Goal: Task Accomplishment & Management: Complete application form

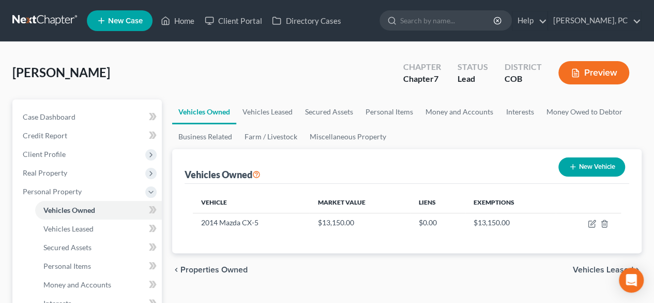
click at [359, 78] on div "Kubacki, Agnes Upgraded Chapter Chapter 7 Status Lead District COB Preview" at bounding box center [327, 76] width 630 height 45
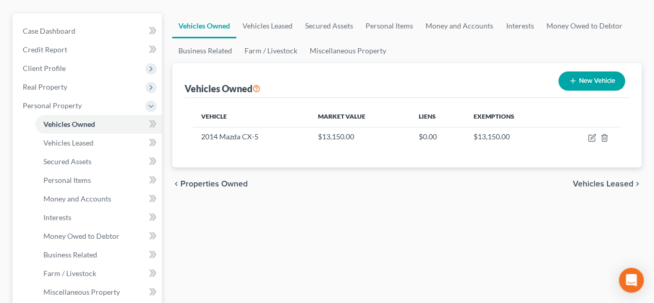
scroll to position [52, 0]
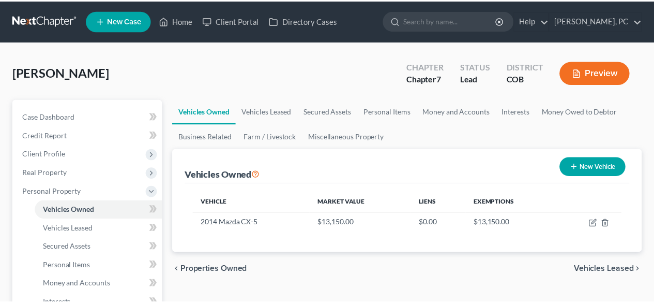
scroll to position [52, 0]
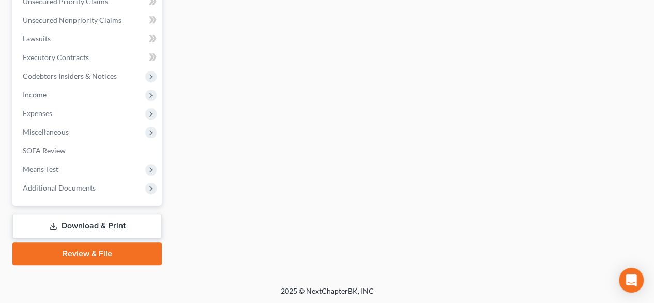
drag, startPoint x: 100, startPoint y: 219, endPoint x: 157, endPoint y: 203, distance: 59.6
click at [100, 219] on link "Download & Print" at bounding box center [86, 226] width 149 height 24
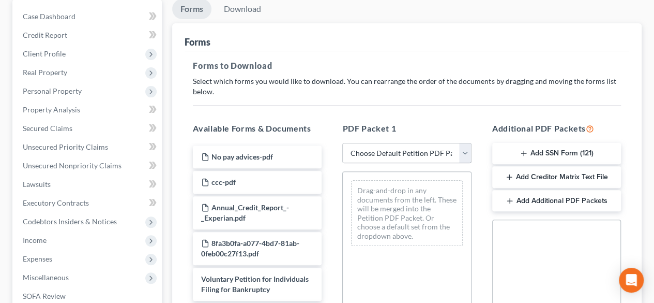
scroll to position [103, 0]
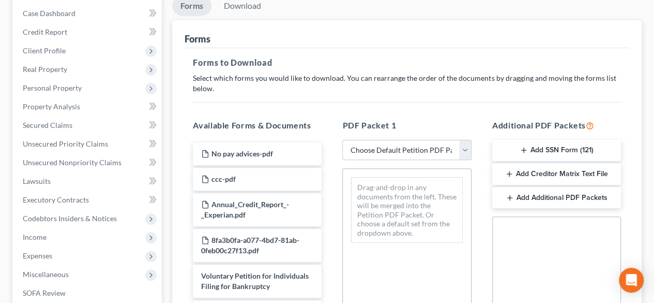
click at [535, 147] on button "Add SSN Form (121)" at bounding box center [556, 151] width 129 height 22
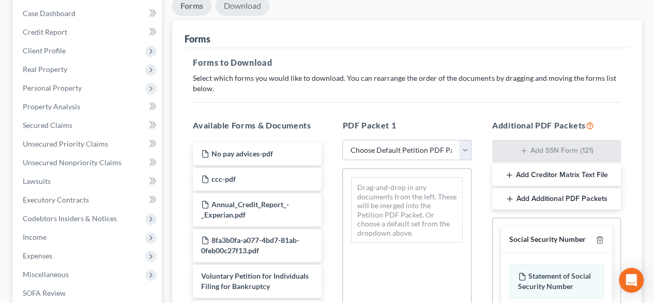
click at [247, 9] on link "Download" at bounding box center [243, 6] width 54 height 20
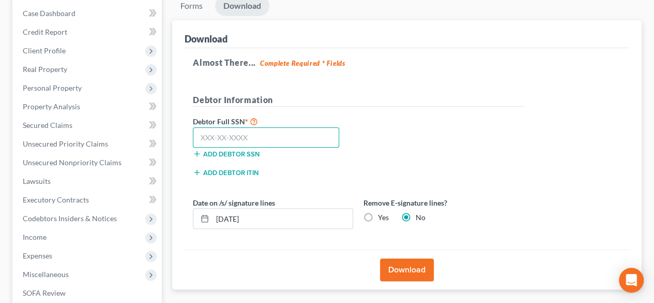
click at [273, 134] on input "text" at bounding box center [266, 137] width 146 height 21
type input "6"
type input "521-78-2576"
click at [402, 263] on button "Download" at bounding box center [407, 269] width 54 height 23
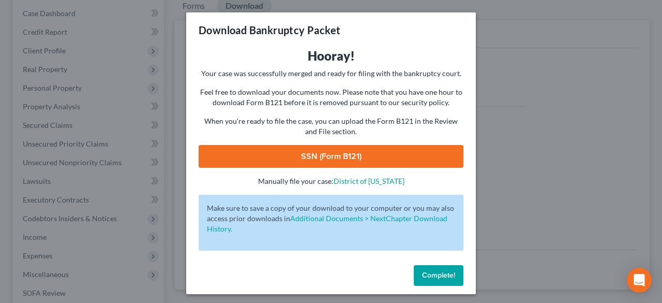
click at [353, 156] on link "SSN (Form B121)" at bounding box center [331, 156] width 265 height 23
click at [425, 280] on button "Complete!" at bounding box center [439, 275] width 50 height 21
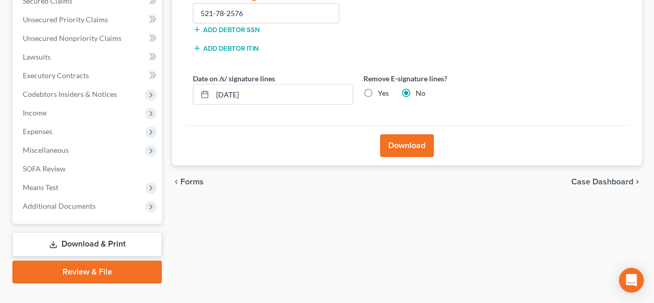
scroll to position [246, 0]
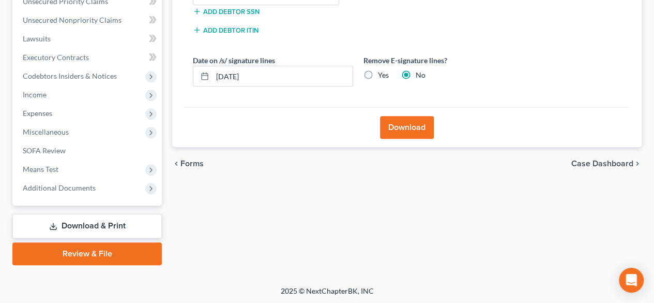
click at [88, 247] on link "Review & File" at bounding box center [86, 253] width 149 height 23
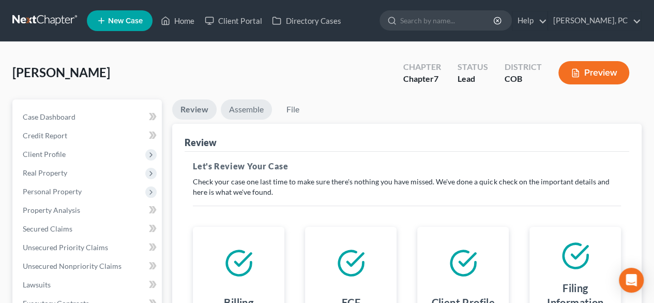
click at [249, 114] on link "Assemble" at bounding box center [246, 109] width 51 height 20
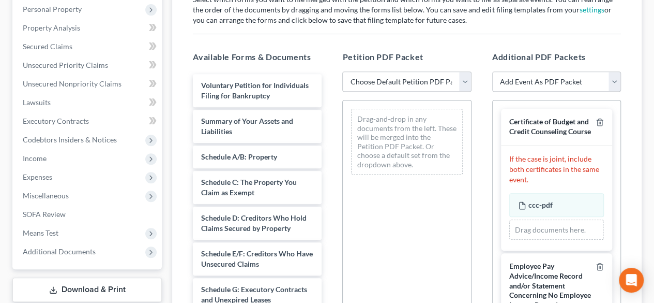
scroll to position [207, 0]
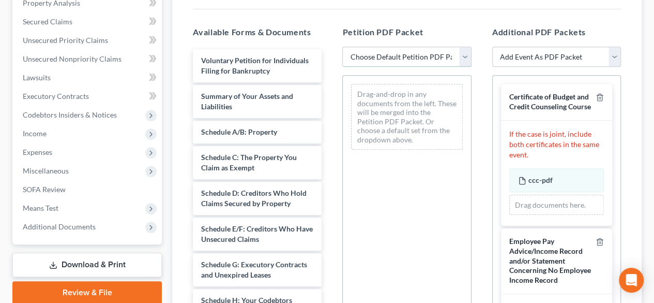
click at [385, 58] on select "Choose Default Petition PDF Packet Emergency Filing (Voluntary Petition and Cre…" at bounding box center [406, 57] width 129 height 21
select select "1"
click at [342, 47] on select "Choose Default Petition PDF Packet Emergency Filing (Voluntary Petition and Cre…" at bounding box center [406, 57] width 129 height 21
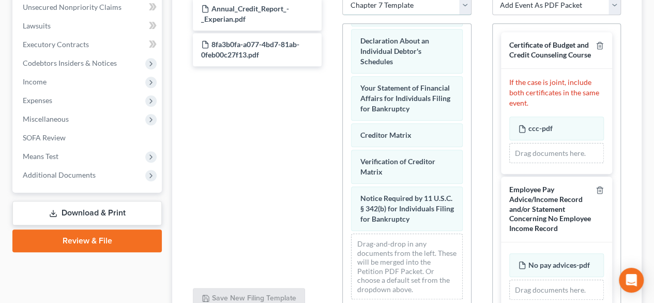
scroll to position [395, 0]
click at [477, 215] on div "Petition PDF Packet Choose Default Petition PDF Packet Emergency Filing (Volunt…" at bounding box center [406, 141] width 149 height 351
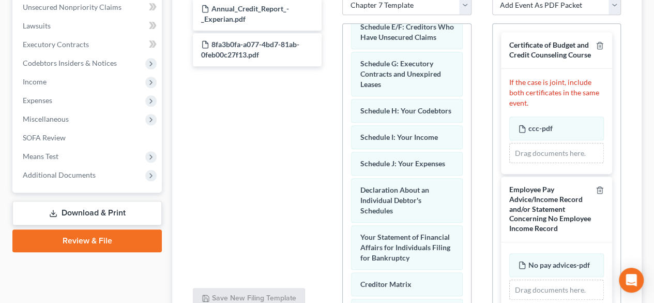
scroll to position [209, 0]
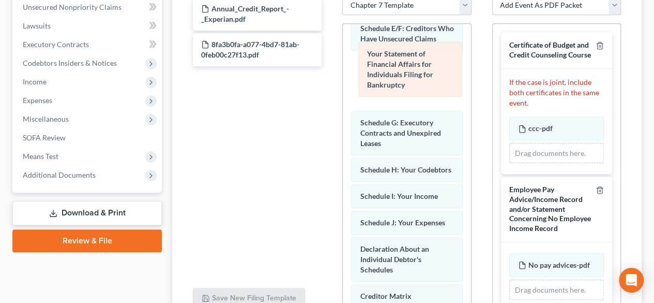
drag, startPoint x: 403, startPoint y: 270, endPoint x: 410, endPoint y: 70, distance: 200.3
click at [410, 70] on div "Your Statement of Financial Affairs for Individuals Filing for Bankruptcy Volun…" at bounding box center [407, 140] width 128 height 653
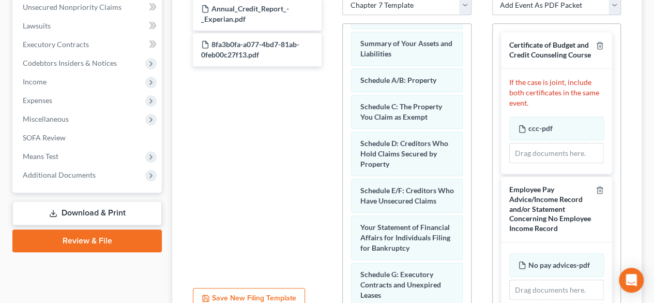
scroll to position [25, 0]
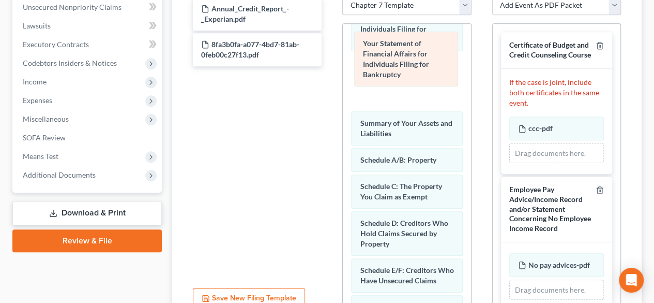
drag, startPoint x: 387, startPoint y: 274, endPoint x: 390, endPoint y: 61, distance: 213.1
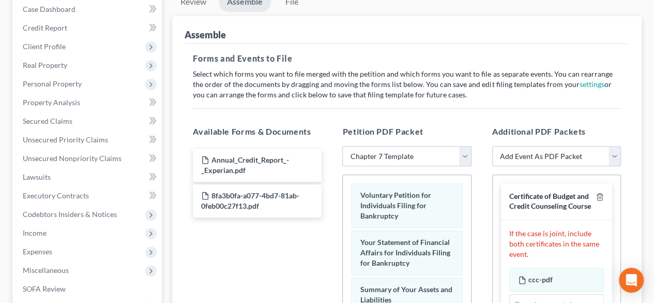
scroll to position [52, 0]
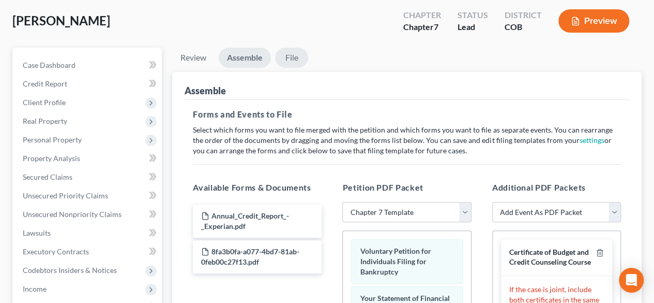
click at [292, 58] on link "File" at bounding box center [291, 58] width 33 height 20
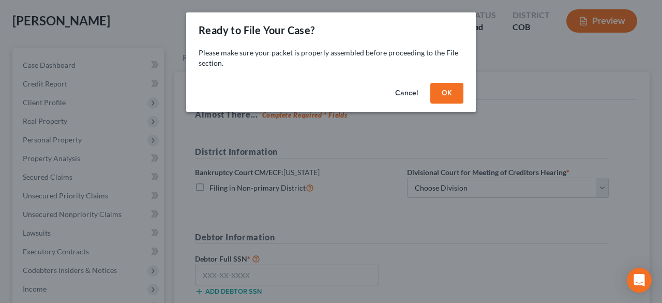
click at [437, 98] on button "OK" at bounding box center [446, 93] width 33 height 21
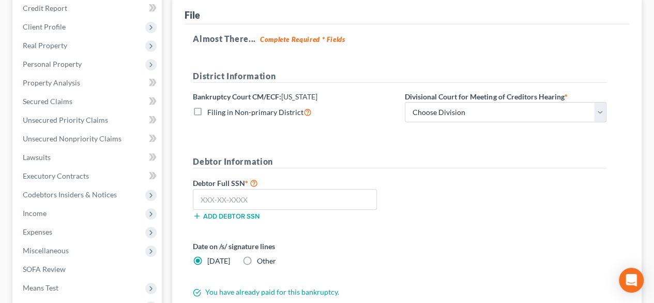
scroll to position [155, 0]
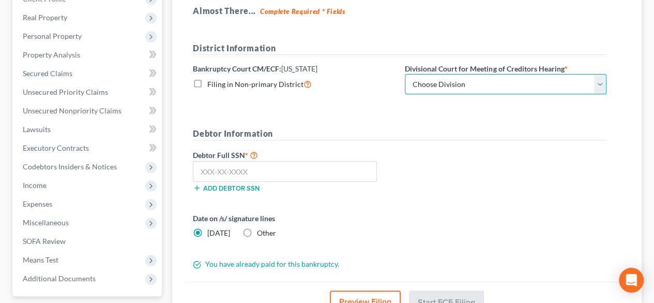
click at [430, 88] on select "Choose Division [GEOGRAPHIC_DATA]" at bounding box center [506, 84] width 202 height 21
select select "0"
click at [405, 74] on select "Choose Division [GEOGRAPHIC_DATA]" at bounding box center [506, 84] width 202 height 21
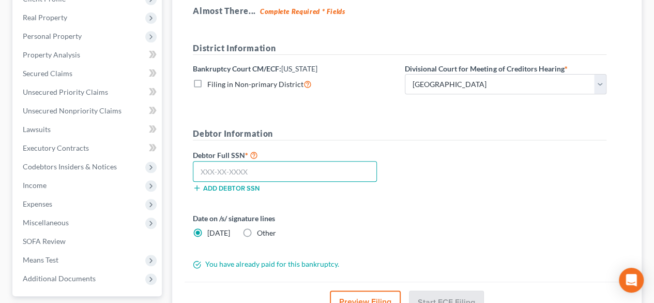
click at [323, 173] on input "text" at bounding box center [285, 171] width 184 height 21
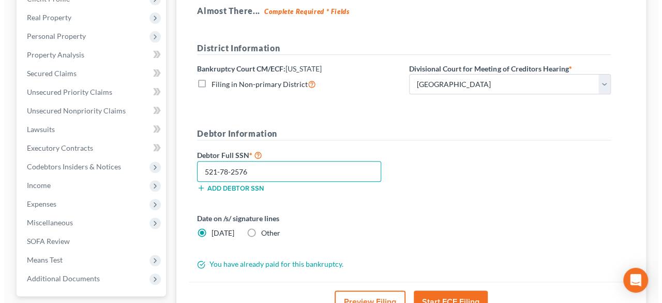
scroll to position [246, 0]
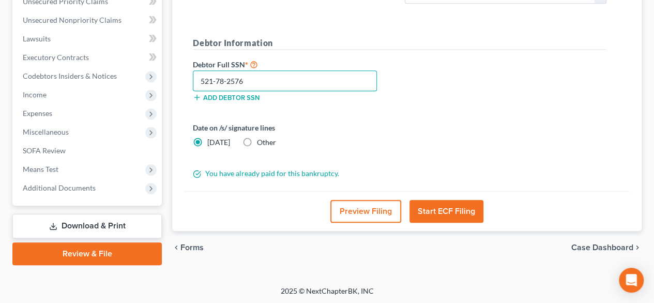
type input "521-78-2576"
click at [452, 208] on button "Start ECF Filing" at bounding box center [447, 211] width 74 height 23
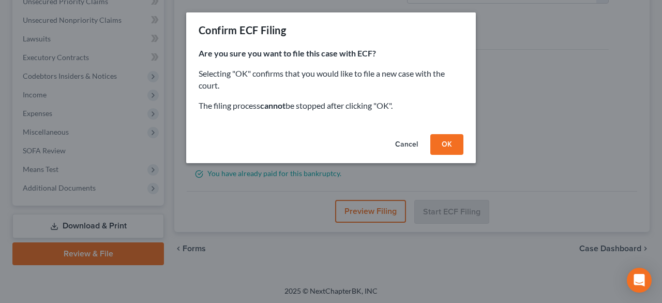
click at [442, 144] on button "OK" at bounding box center [446, 144] width 33 height 21
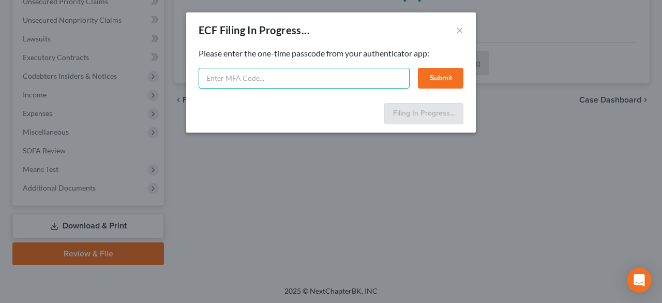
click at [290, 80] on input "text" at bounding box center [304, 78] width 211 height 21
type input "038239"
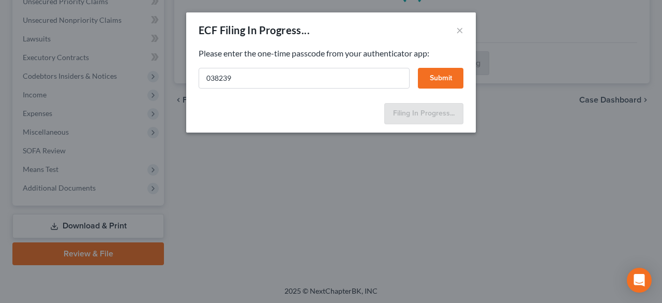
click at [444, 70] on button "Submit" at bounding box center [441, 78] width 46 height 21
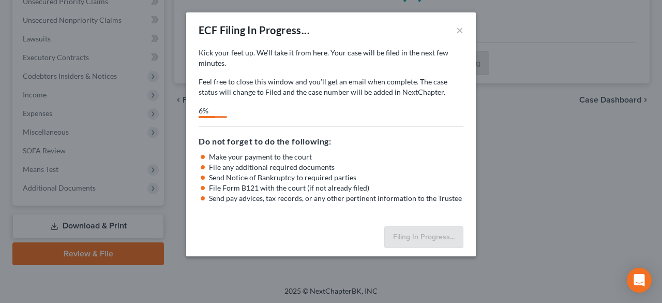
select select "0"
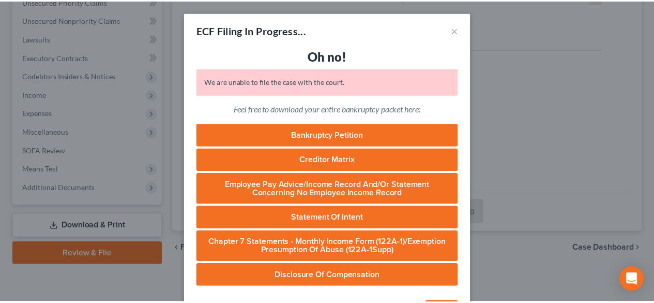
scroll to position [40, 0]
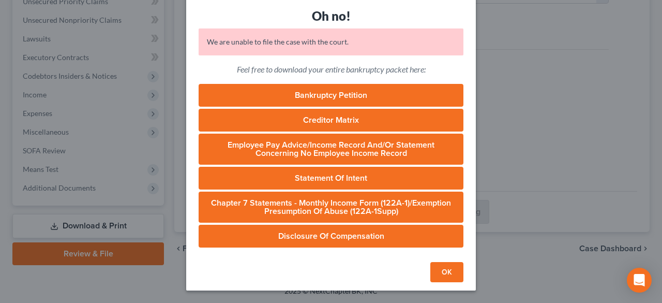
click at [442, 264] on button "OK" at bounding box center [446, 272] width 33 height 21
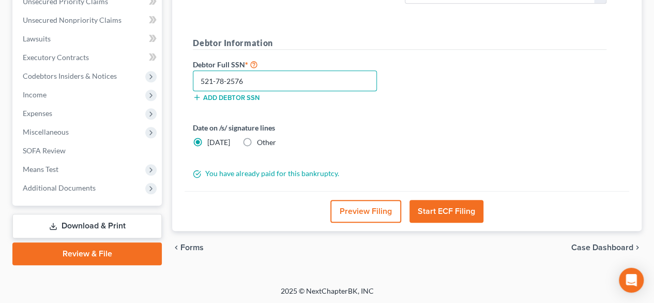
drag, startPoint x: 258, startPoint y: 81, endPoint x: 208, endPoint y: 80, distance: 49.7
click at [216, 81] on input "521-78-2576" at bounding box center [285, 80] width 184 height 21
click at [242, 80] on input "521-78-2576" at bounding box center [285, 80] width 184 height 21
drag, startPoint x: 246, startPoint y: 78, endPoint x: 175, endPoint y: 76, distance: 70.9
click at [175, 76] on div "File Almost There... Complete Required * Fields District Information Bankruptcy…" at bounding box center [407, 54] width 470 height 353
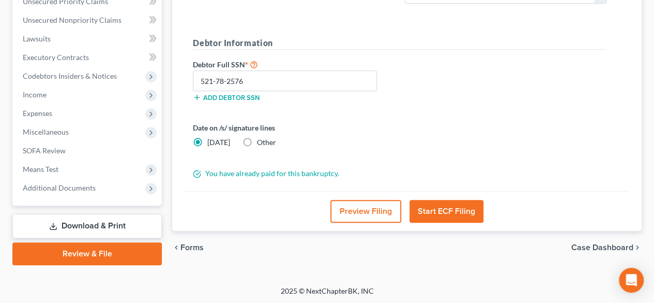
click at [125, 246] on link "Review & File" at bounding box center [86, 253] width 149 height 23
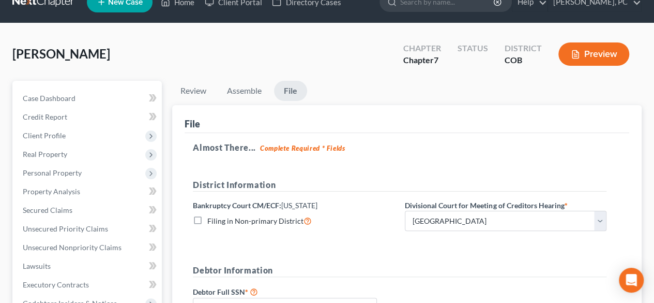
scroll to position [0, 0]
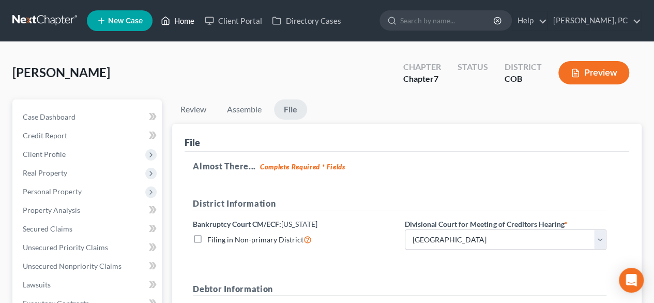
click at [177, 17] on link "Home" at bounding box center [178, 20] width 44 height 19
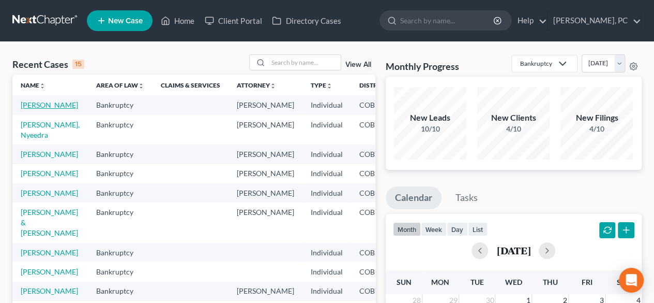
click at [37, 107] on link "[PERSON_NAME]" at bounding box center [49, 104] width 57 height 9
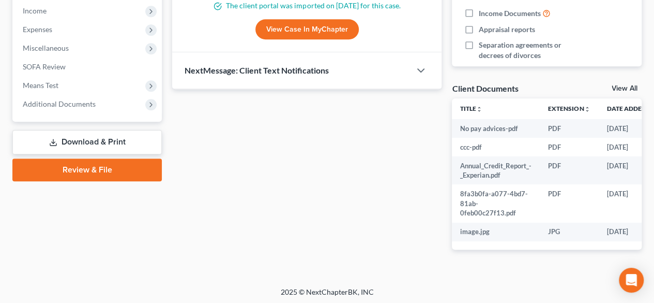
click at [111, 171] on link "Review & File" at bounding box center [86, 169] width 149 height 23
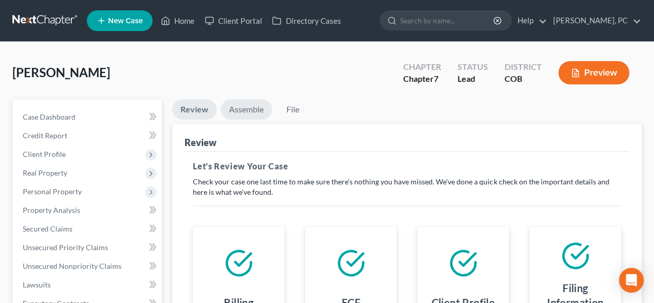
click at [256, 116] on link "Assemble" at bounding box center [246, 109] width 51 height 20
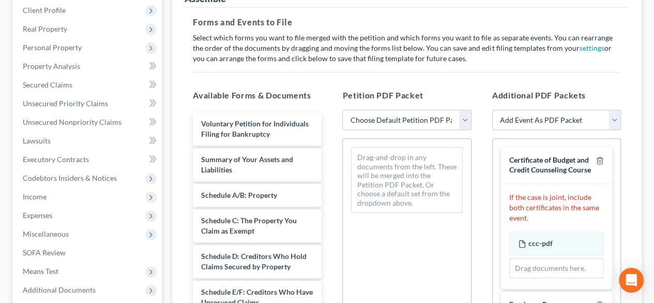
scroll to position [155, 0]
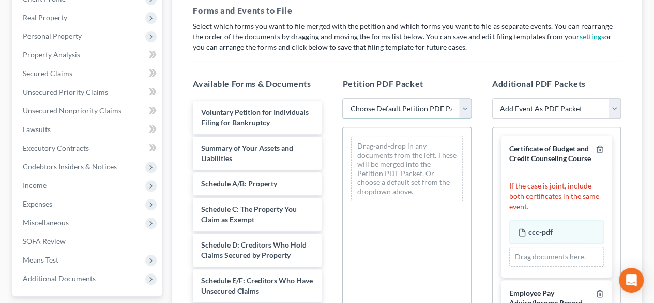
click at [381, 116] on select "Choose Default Petition PDF Packet Emergency Filing (Voluntary Petition and Cre…" at bounding box center [406, 108] width 129 height 21
select select "1"
click at [342, 98] on select "Choose Default Petition PDF Packet Emergency Filing (Voluntary Petition and Cre…" at bounding box center [406, 108] width 129 height 21
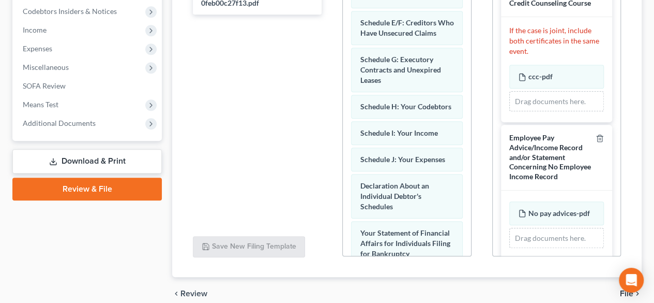
scroll to position [221, 0]
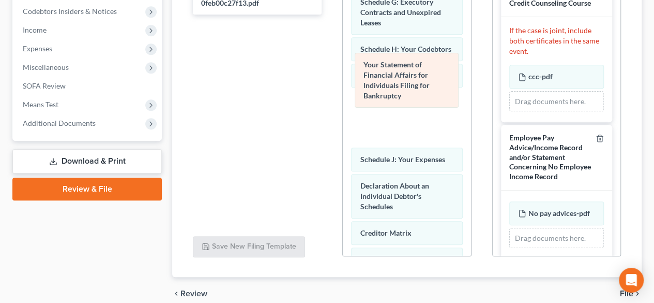
drag, startPoint x: 406, startPoint y: 219, endPoint x: 411, endPoint y: 62, distance: 156.8
click at [411, 62] on div "Your Statement of Financial Affairs for Individuals Filing for Bankruptcy Volun…" at bounding box center [407, 77] width 128 height 653
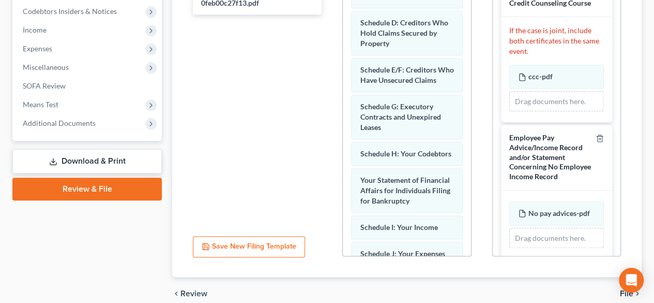
scroll to position [96, 0]
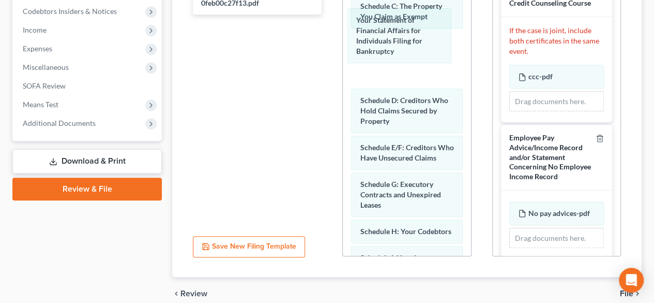
drag, startPoint x: 400, startPoint y: 235, endPoint x: 413, endPoint y: 50, distance: 185.1
click at [397, 37] on div "Your Statement of Financial Affairs for Individuals Filing for Bankruptcy Volun…" at bounding box center [407, 202] width 128 height 653
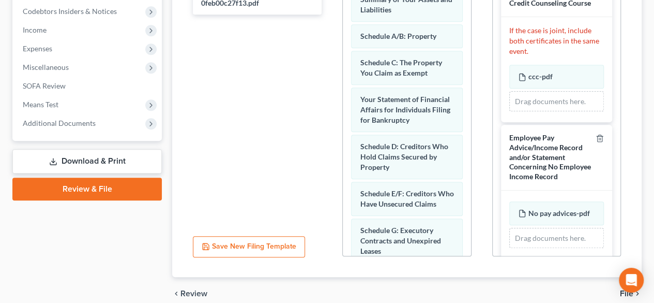
scroll to position [0, 0]
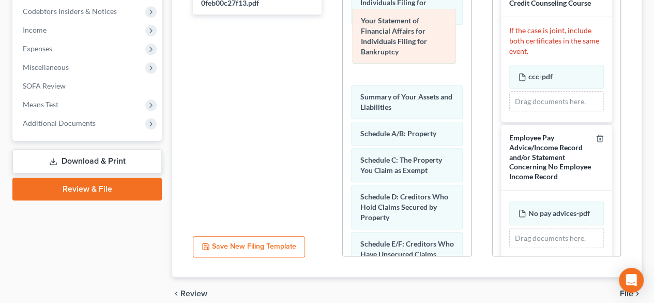
drag, startPoint x: 384, startPoint y: 157, endPoint x: 385, endPoint y: 41, distance: 115.9
click at [385, 41] on div "Your Statement of Financial Affairs for Individuals Filing for Bankruptcy Volun…" at bounding box center [407, 298] width 128 height 653
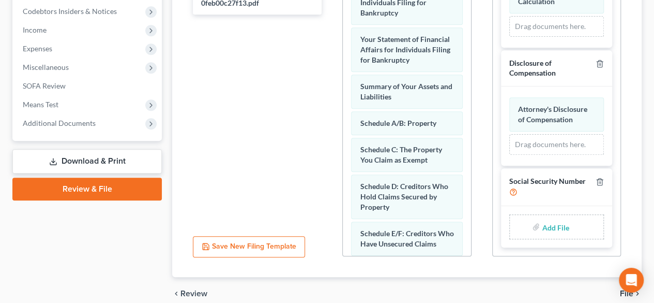
scroll to position [552, 0]
click at [549, 228] on input "file" at bounding box center [554, 226] width 25 height 19
type input "C:\fakepath\Social Security Number.pdf"
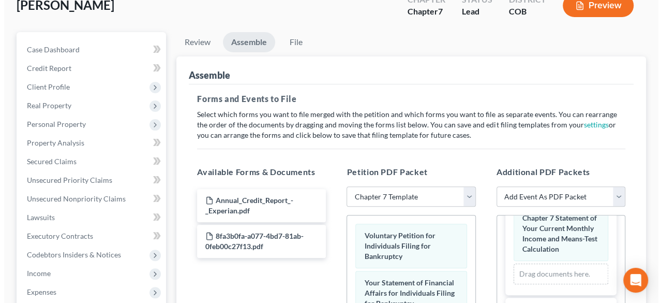
scroll to position [46, 0]
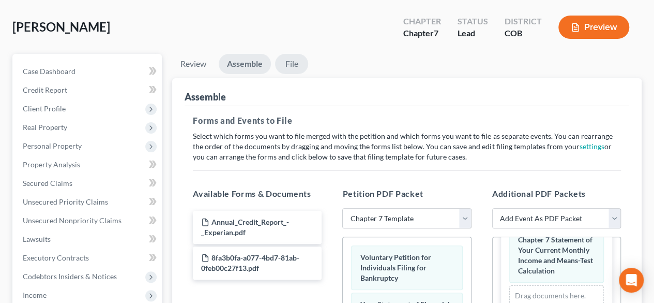
click at [298, 65] on link "File" at bounding box center [291, 64] width 33 height 20
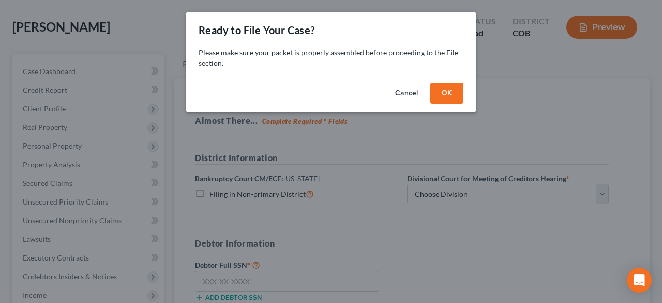
click at [457, 91] on button "OK" at bounding box center [446, 93] width 33 height 21
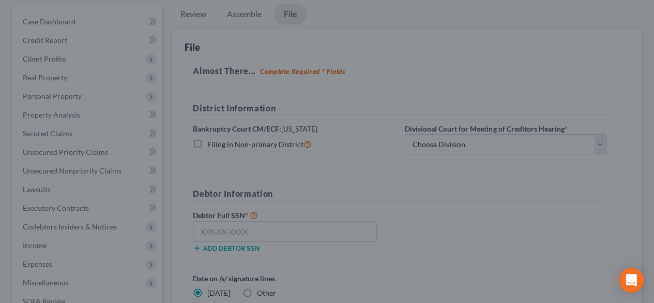
scroll to position [149, 0]
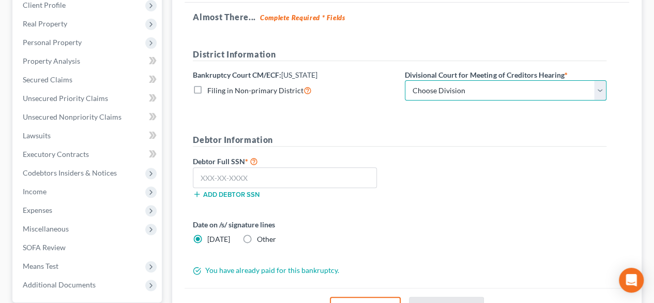
drag, startPoint x: 439, startPoint y: 87, endPoint x: 440, endPoint y: 97, distance: 9.4
click at [439, 87] on select "Choose Division [GEOGRAPHIC_DATA]" at bounding box center [506, 90] width 202 height 21
select select "0"
click at [405, 80] on select "Choose Division [GEOGRAPHIC_DATA]" at bounding box center [506, 90] width 202 height 21
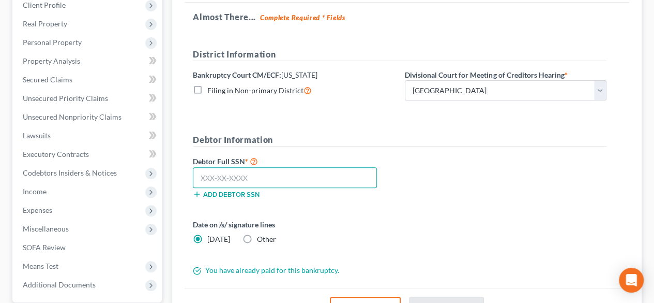
click at [323, 178] on input "text" at bounding box center [285, 177] width 184 height 21
paste input "521-78-2576"
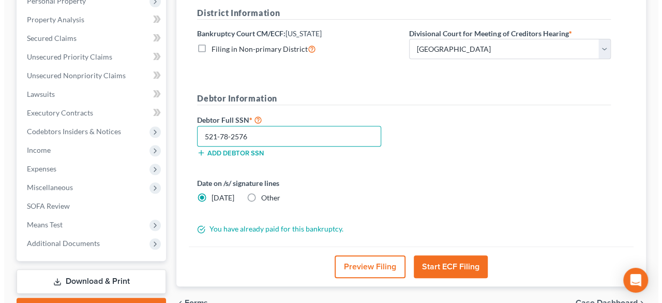
scroll to position [246, 0]
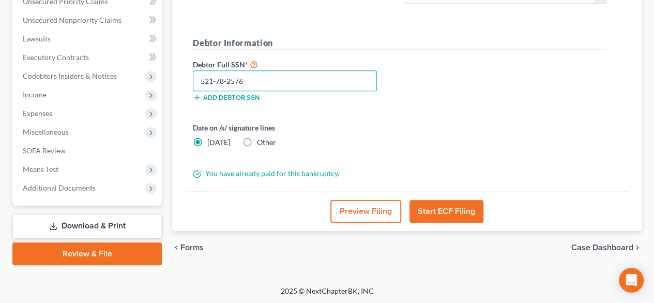
type input "521-78-2576"
click at [453, 206] on button "Start ECF Filing" at bounding box center [447, 211] width 74 height 23
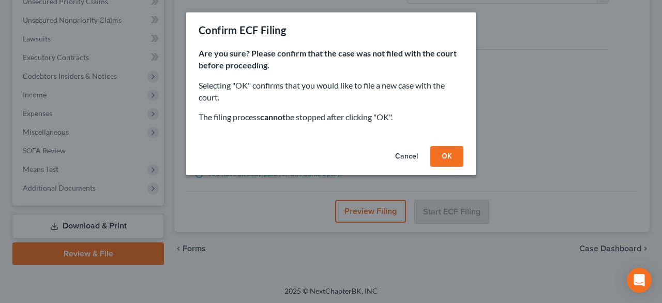
click at [451, 163] on button "OK" at bounding box center [446, 156] width 33 height 21
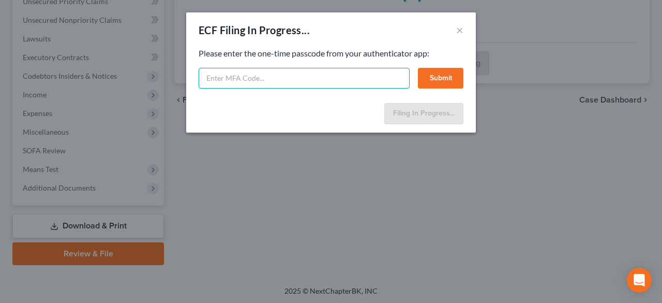
click at [301, 78] on input "text" at bounding box center [304, 78] width 211 height 21
type input "855644"
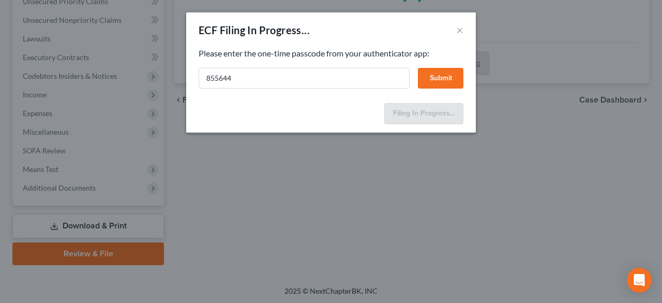
click at [430, 72] on button "Submit" at bounding box center [441, 78] width 46 height 21
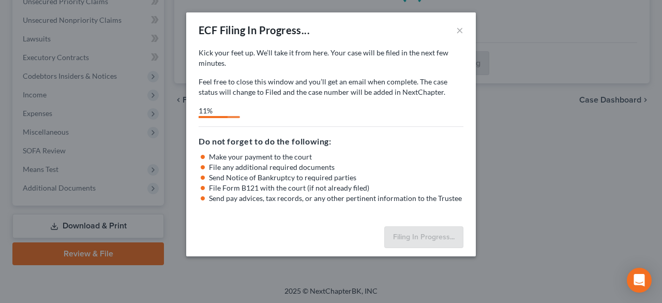
select select "0"
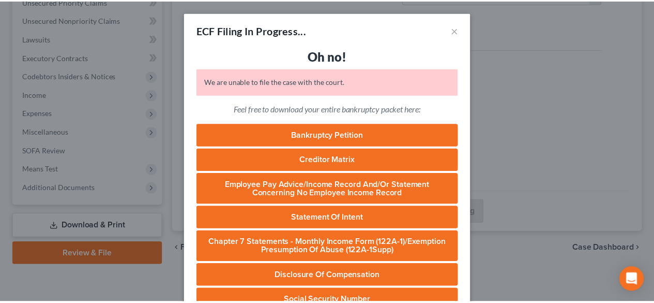
scroll to position [65, 0]
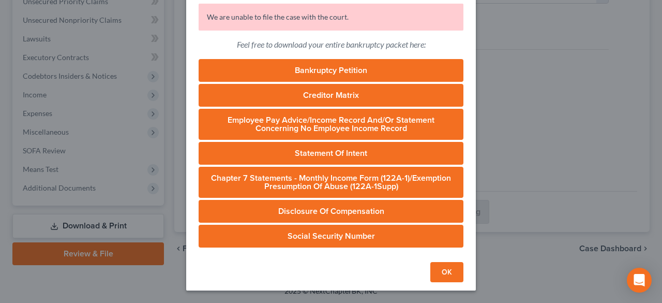
drag, startPoint x: 450, startPoint y: 271, endPoint x: 442, endPoint y: 266, distance: 9.0
click at [450, 271] on button "OK" at bounding box center [446, 272] width 33 height 21
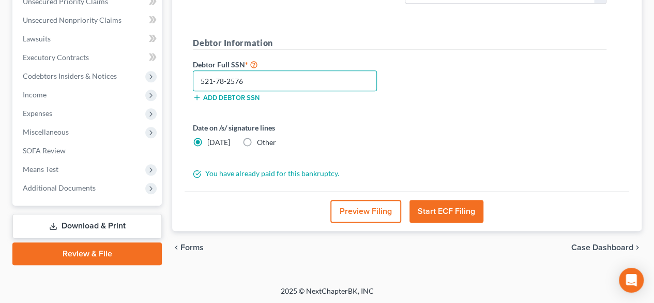
drag, startPoint x: 234, startPoint y: 77, endPoint x: 179, endPoint y: 76, distance: 54.8
click at [179, 76] on div "File Almost There... Complete Required * Fields District Information Bankruptcy…" at bounding box center [407, 54] width 470 height 353
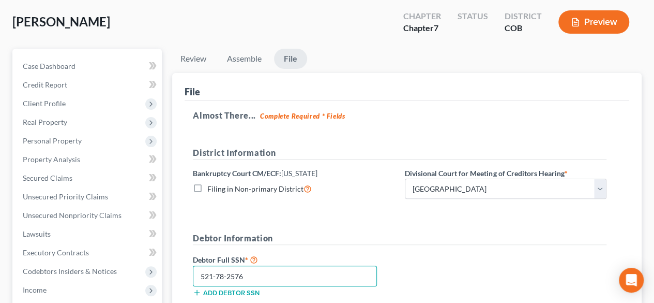
scroll to position [0, 0]
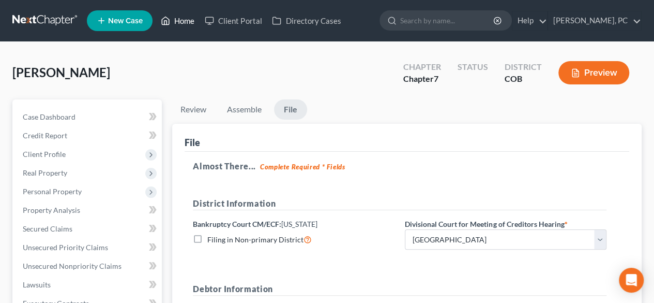
click at [184, 21] on link "Home" at bounding box center [178, 20] width 44 height 19
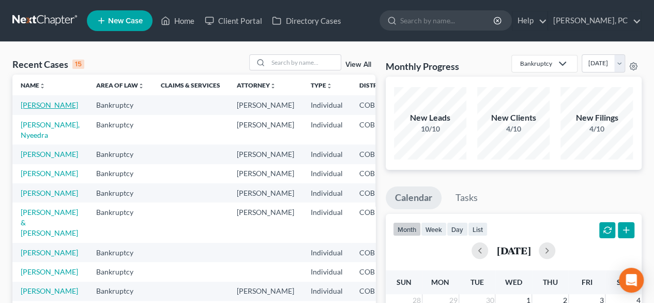
click at [38, 104] on link "[PERSON_NAME]" at bounding box center [49, 104] width 57 height 9
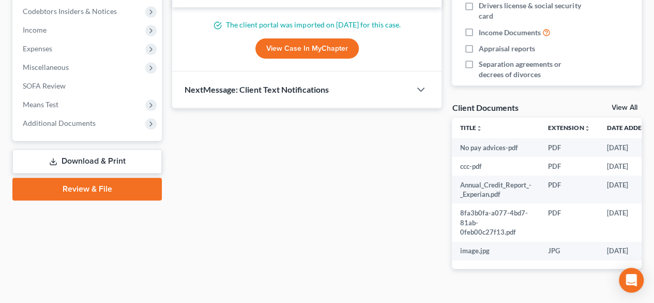
click at [96, 186] on link "Review & File" at bounding box center [86, 188] width 149 height 23
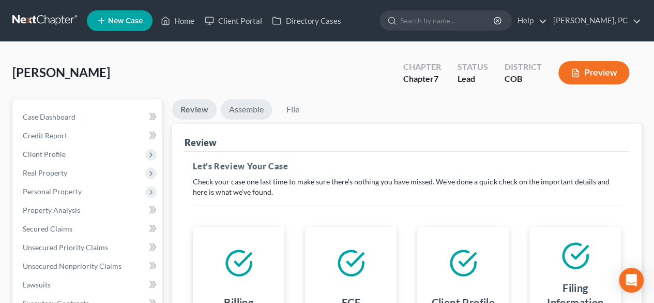
click at [252, 113] on link "Assemble" at bounding box center [246, 109] width 51 height 20
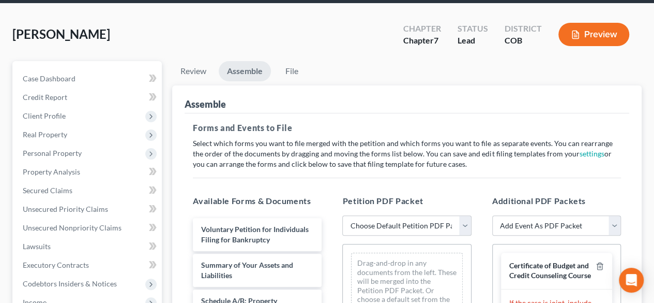
scroll to position [103, 0]
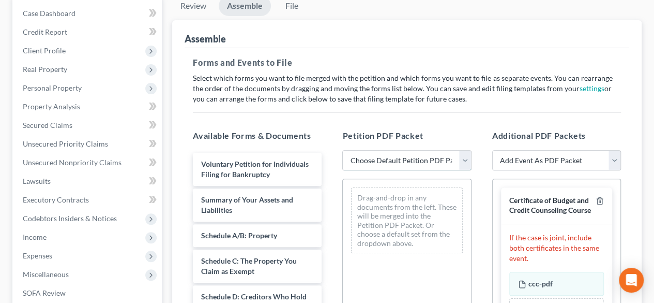
click at [387, 158] on select "Choose Default Petition PDF Packet Emergency Filing (Voluntary Petition and Cre…" at bounding box center [406, 160] width 129 height 21
select select "1"
click at [342, 150] on select "Choose Default Petition PDF Packet Emergency Filing (Voluntary Petition and Cre…" at bounding box center [406, 160] width 129 height 21
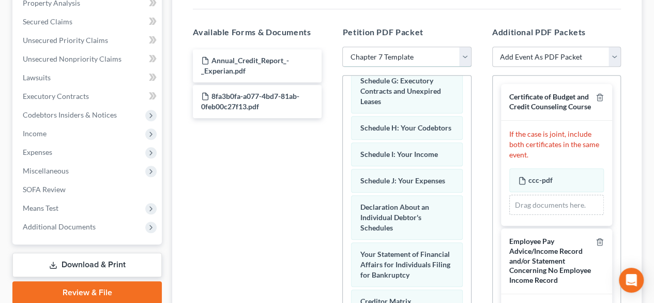
scroll to position [249, 0]
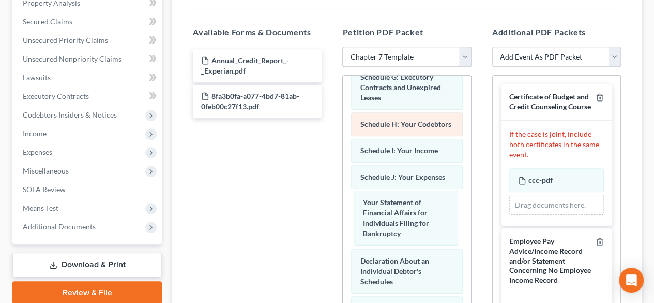
drag, startPoint x: 406, startPoint y: 268, endPoint x: 396, endPoint y: 119, distance: 149.3
click at [408, 172] on div "Your Statement of Financial Affairs for Individuals Filing for Bankruptcy Volun…" at bounding box center [407, 152] width 128 height 653
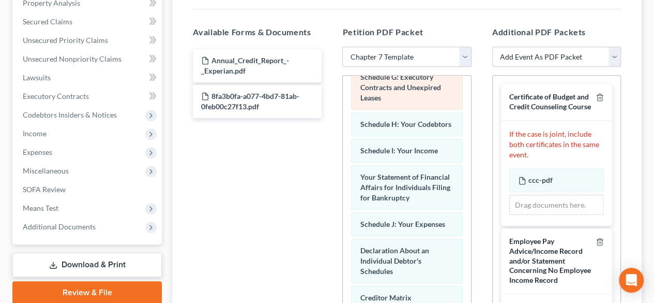
click at [393, 99] on div "Schedule G: Executory Contracts and Unexpired Leases" at bounding box center [406, 87] width 111 height 44
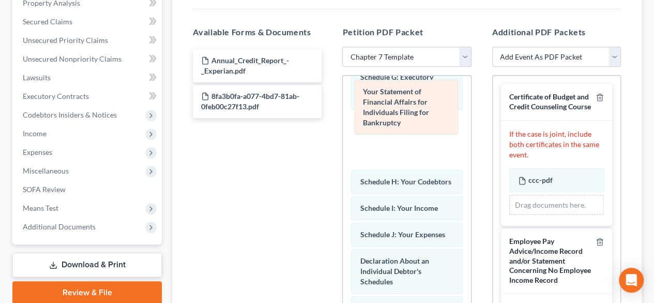
scroll to position [306, 0]
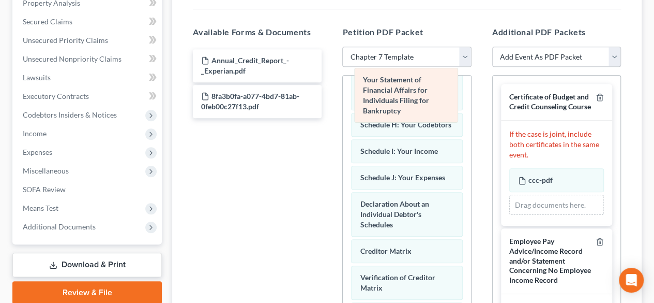
drag, startPoint x: 400, startPoint y: 201, endPoint x: 403, endPoint y: 85, distance: 115.9
click at [403, 85] on div "Your Statement of Financial Affairs for Individuals Filing for Bankruptcy Volun…" at bounding box center [407, 95] width 128 height 653
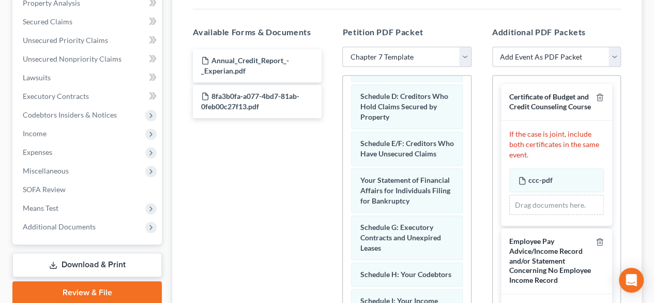
scroll to position [144, 0]
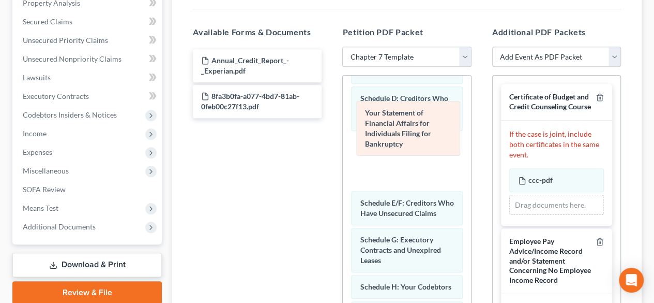
drag, startPoint x: 396, startPoint y: 194, endPoint x: 401, endPoint y: 88, distance: 106.7
click at [401, 88] on div "Your Statement of Financial Affairs for Individuals Filing for Bankruptcy Volun…" at bounding box center [407, 257] width 128 height 653
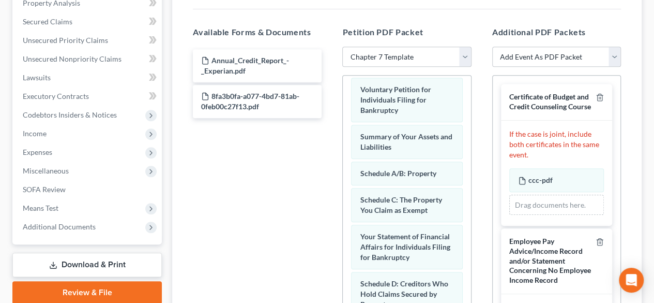
scroll to position [0, 0]
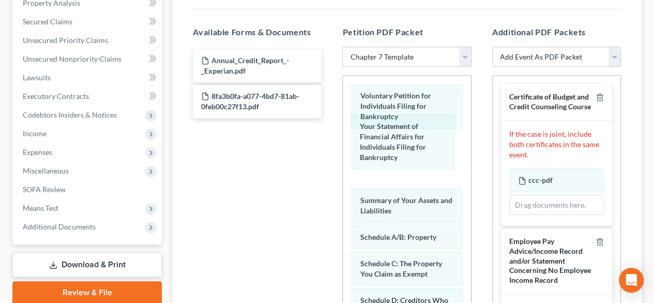
drag, startPoint x: 382, startPoint y: 255, endPoint x: 384, endPoint y: 141, distance: 113.8
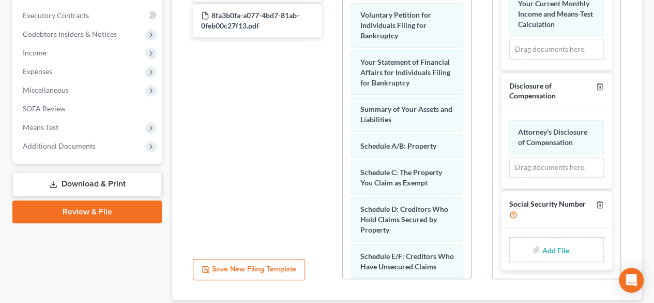
scroll to position [356, 0]
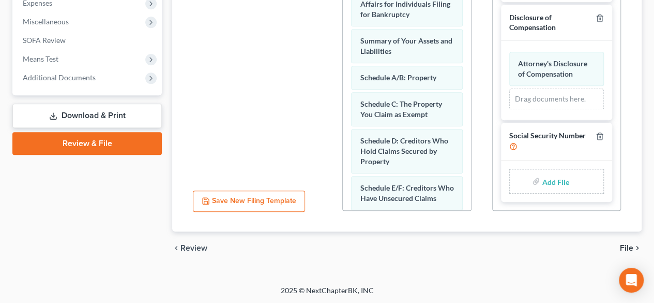
click at [550, 182] on input "file" at bounding box center [554, 181] width 25 height 19
type input "C:\fakepath\Social Security Number.pdf"
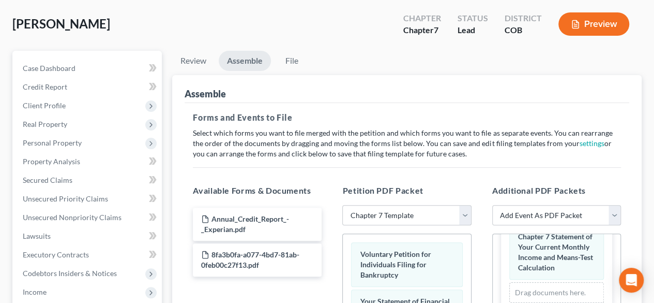
scroll to position [46, 0]
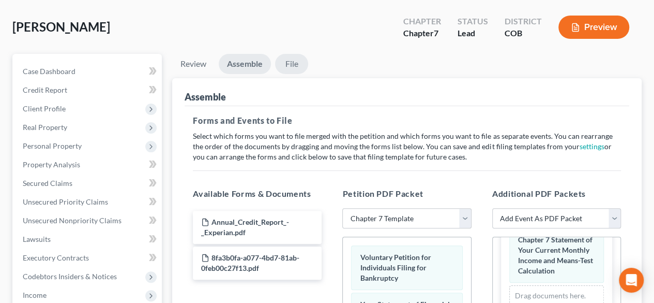
click at [289, 70] on link "File" at bounding box center [291, 64] width 33 height 20
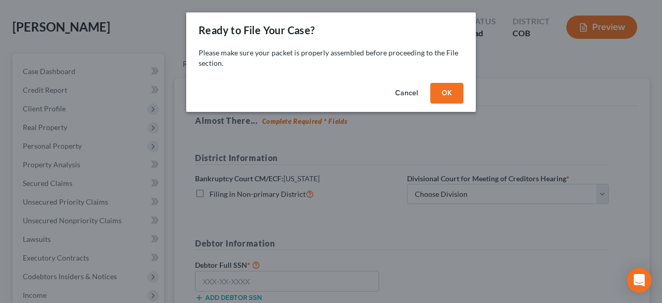
click at [438, 100] on button "OK" at bounding box center [446, 93] width 33 height 21
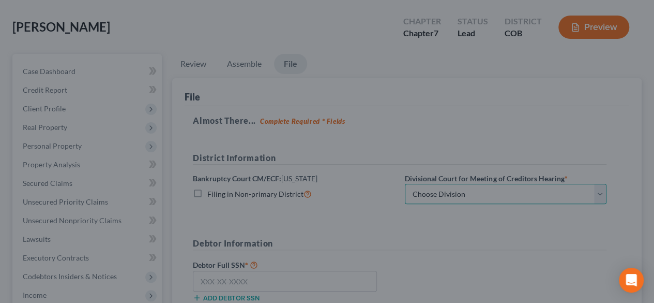
click at [437, 184] on select "Choose Division [GEOGRAPHIC_DATA]" at bounding box center [506, 194] width 202 height 21
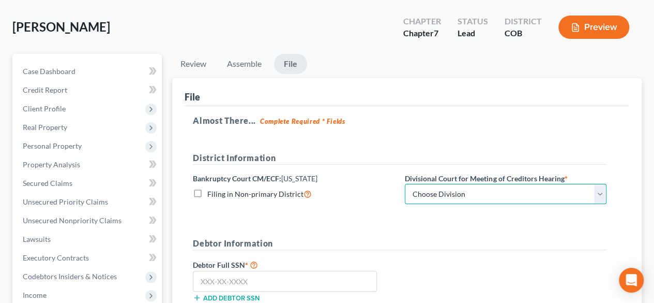
select select "0"
click at [405, 184] on select "Choose Division [GEOGRAPHIC_DATA]" at bounding box center [506, 194] width 202 height 21
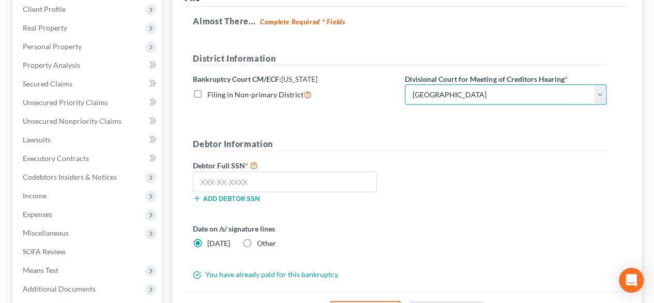
scroll to position [149, 0]
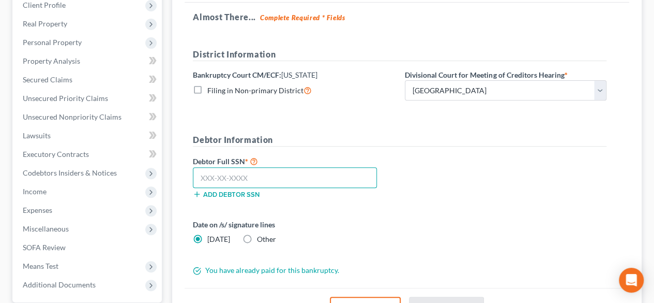
click at [249, 173] on input "text" at bounding box center [285, 177] width 184 height 21
paste input "521-78-2576"
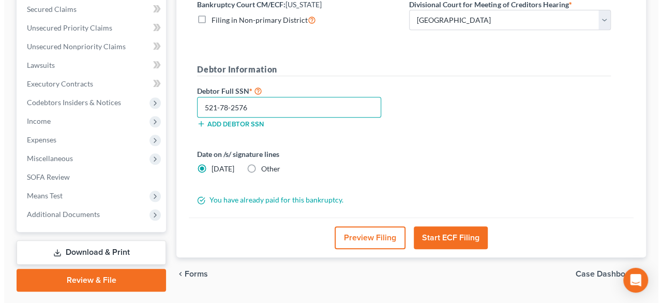
scroll to position [246, 0]
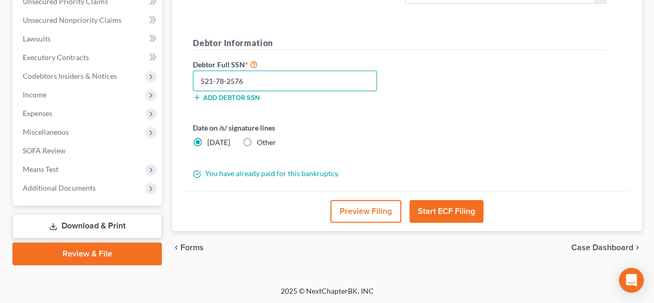
type input "521-78-2576"
click at [430, 208] on button "Start ECF Filing" at bounding box center [447, 211] width 74 height 23
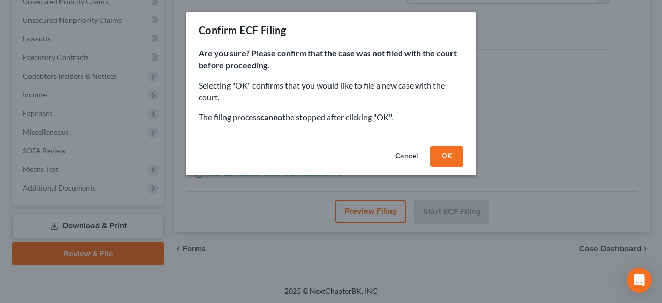
click at [438, 155] on button "OK" at bounding box center [446, 156] width 33 height 21
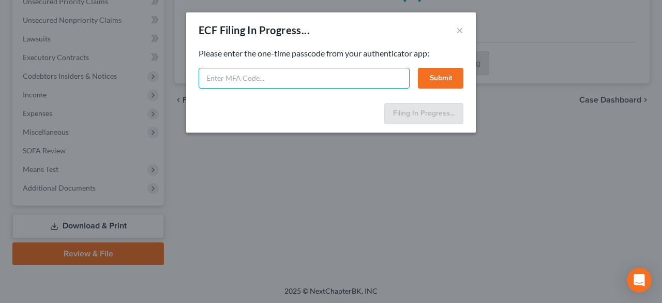
click at [298, 80] on input "text" at bounding box center [304, 78] width 211 height 21
type input "466927"
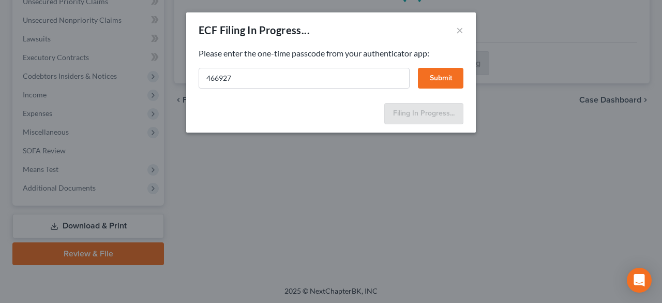
click at [438, 78] on button "Submit" at bounding box center [441, 78] width 46 height 21
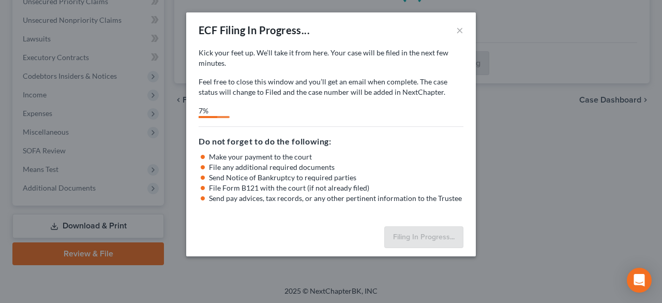
select select "0"
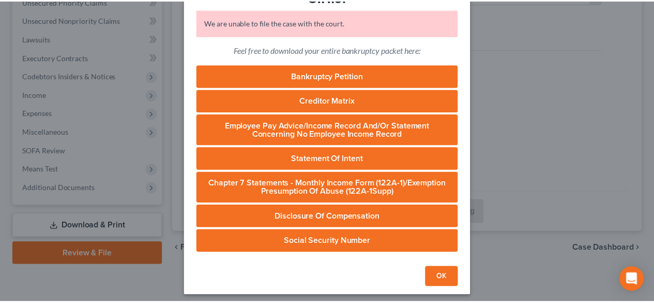
scroll to position [65, 0]
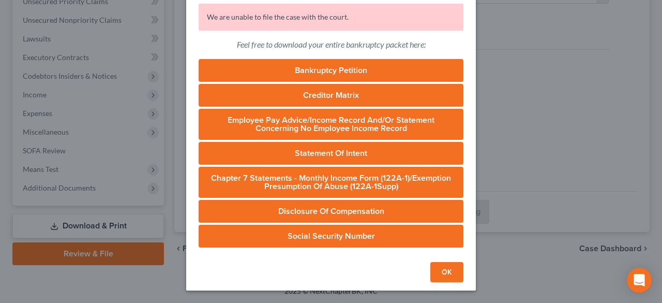
click at [446, 267] on button "OK" at bounding box center [446, 272] width 33 height 21
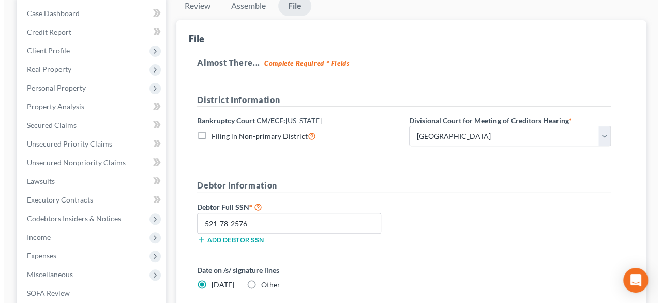
scroll to position [0, 0]
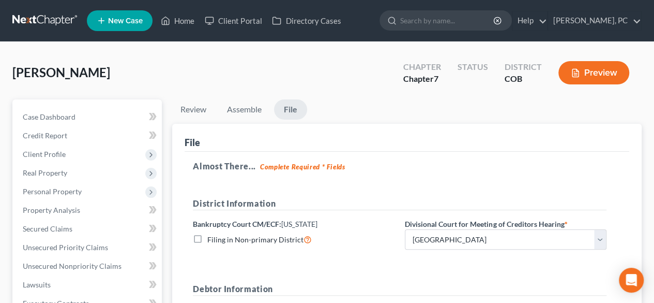
click at [597, 74] on button "Preview" at bounding box center [594, 72] width 71 height 23
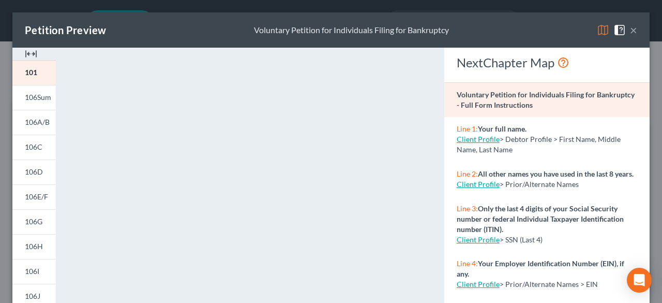
click at [29, 53] on img at bounding box center [31, 54] width 12 height 12
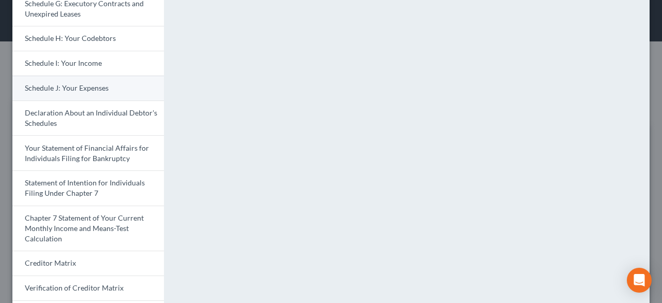
scroll to position [310, 0]
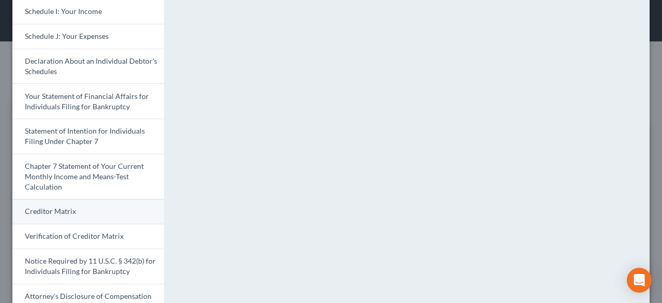
click at [61, 213] on span "Creditor Matrix" at bounding box center [50, 210] width 51 height 9
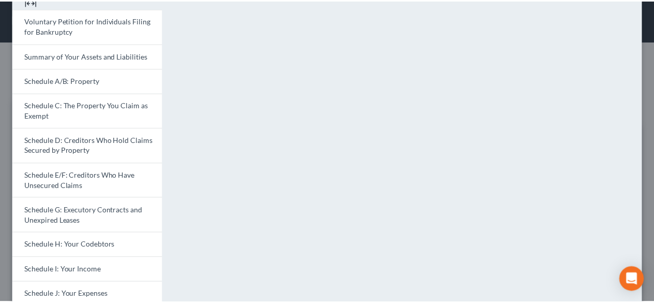
scroll to position [0, 0]
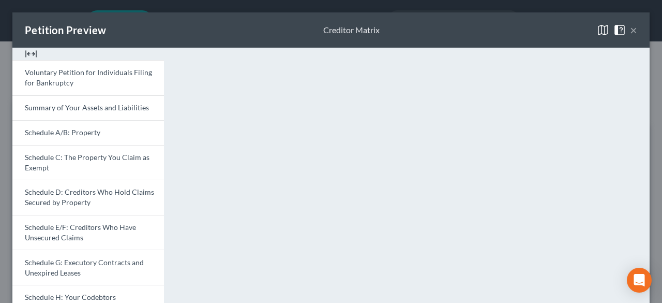
click at [630, 31] on button "×" at bounding box center [633, 30] width 7 height 12
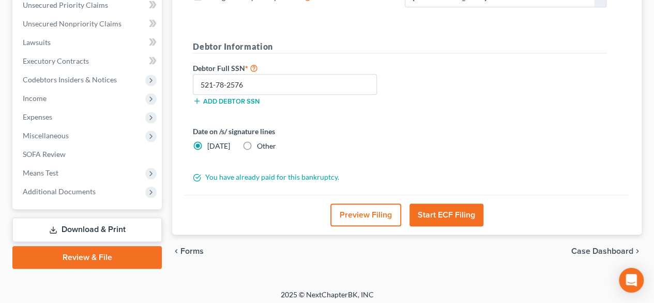
scroll to position [246, 0]
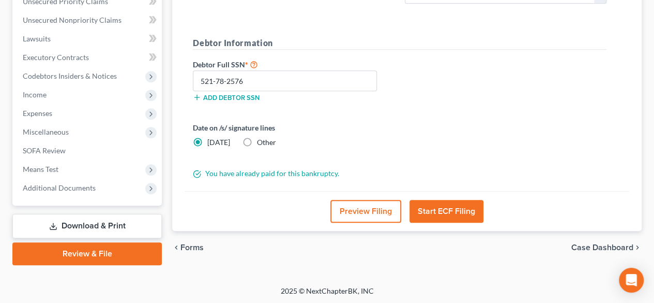
click at [432, 206] on button "Start ECF Filing" at bounding box center [447, 211] width 74 height 23
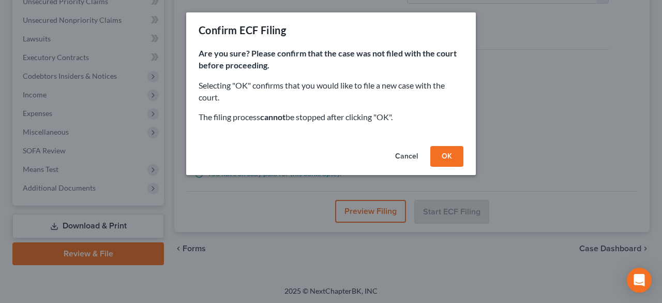
click at [437, 160] on button "OK" at bounding box center [446, 156] width 33 height 21
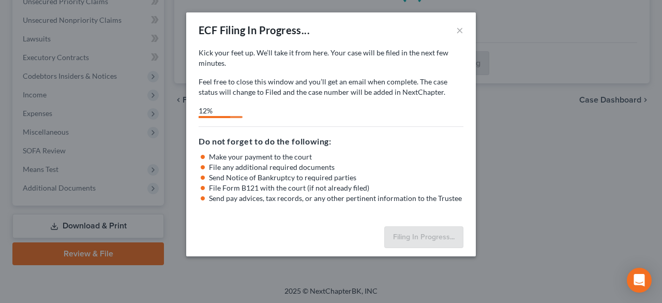
select select "0"
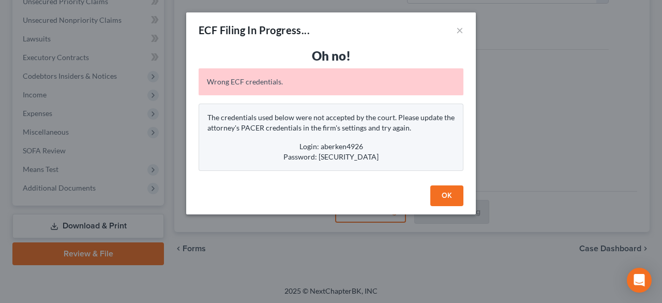
click at [449, 192] on button "OK" at bounding box center [446, 195] width 33 height 21
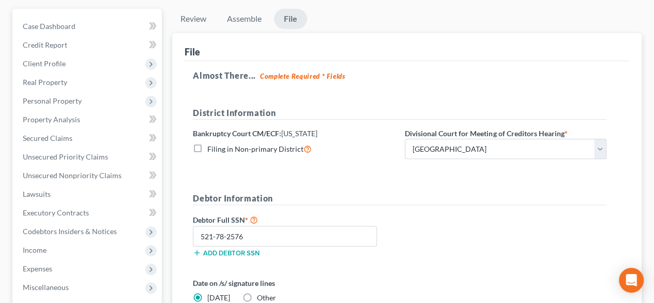
scroll to position [39, 0]
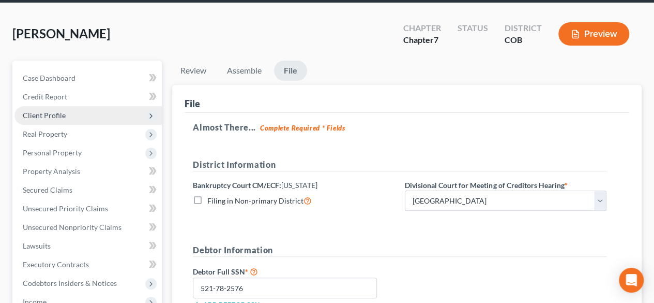
click at [36, 111] on span "Client Profile" at bounding box center [44, 115] width 43 height 9
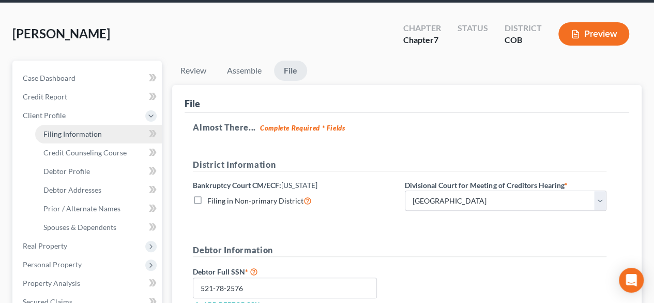
click at [63, 129] on span "Filing Information" at bounding box center [72, 133] width 58 height 9
select select "1"
select select "0"
select select "5"
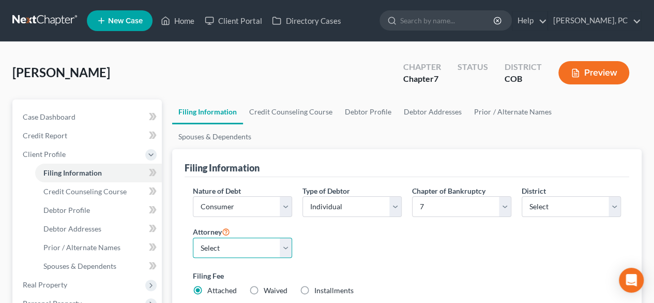
click at [265, 237] on select "Select [PERSON_NAME] - COB [PERSON_NAME] - COB [PERSON_NAME] - COB [PERSON_NAME…" at bounding box center [242, 247] width 99 height 21
select select "0"
click at [193, 237] on select "Select [PERSON_NAME] - COB [PERSON_NAME] - COB [PERSON_NAME] - COB [PERSON_NAME…" at bounding box center [242, 247] width 99 height 21
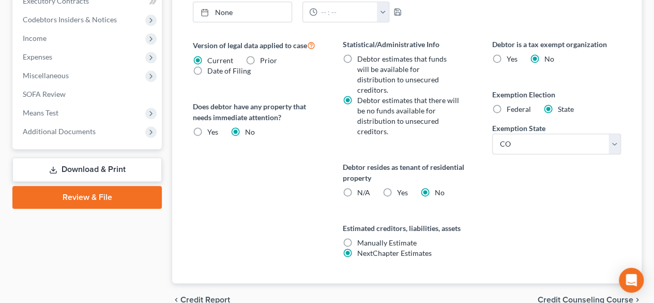
click at [111, 197] on link "Review & File" at bounding box center [86, 197] width 149 height 23
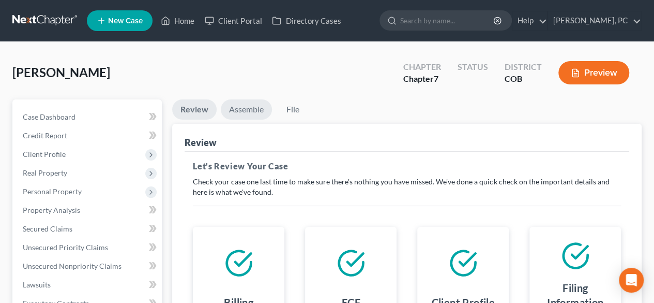
click at [240, 113] on link "Assemble" at bounding box center [246, 109] width 51 height 20
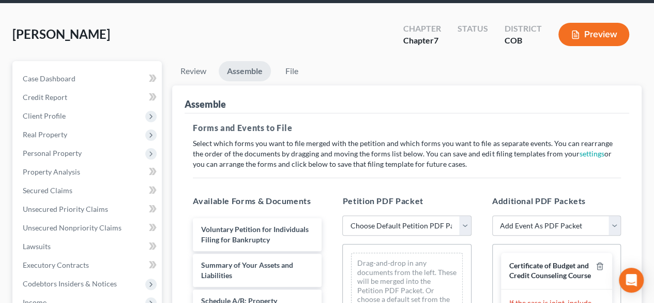
scroll to position [103, 0]
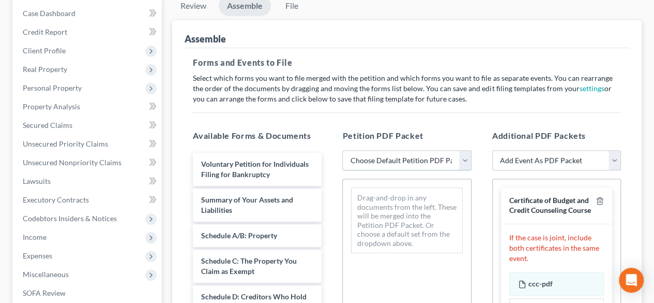
click at [445, 156] on select "Choose Default Petition PDF Packet Emergency Filing (Voluntary Petition and Cre…" at bounding box center [406, 160] width 129 height 21
select select "1"
click at [342, 150] on select "Choose Default Petition PDF Packet Emergency Filing (Voluntary Petition and Cre…" at bounding box center [406, 160] width 129 height 21
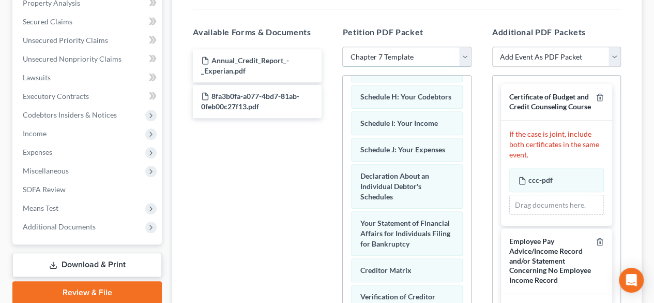
scroll to position [271, 0]
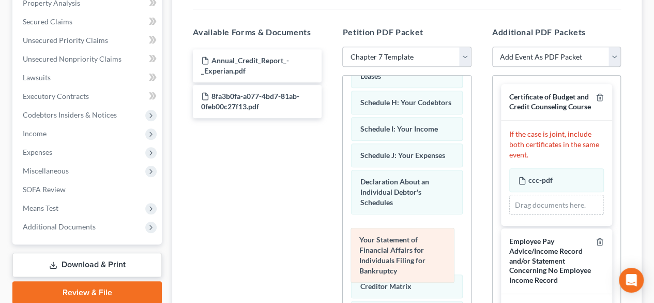
drag, startPoint x: 425, startPoint y: 263, endPoint x: 426, endPoint y: 172, distance: 91.0
click at [424, 186] on div "Your Statement of Financial Affairs for Individuals Filing for Bankruptcy Volun…" at bounding box center [407, 130] width 128 height 653
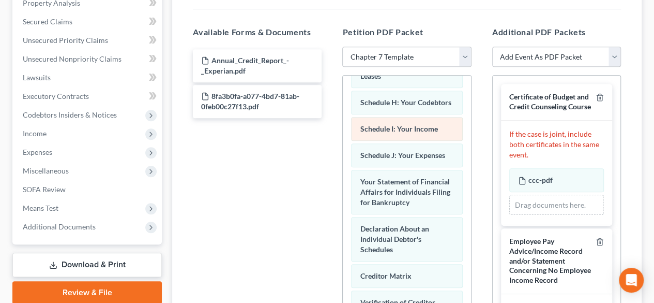
click at [430, 139] on div "Voluntary Petition for Individuals Filing for Bankruptcy Summary of Your Assets…" at bounding box center [407, 125] width 128 height 643
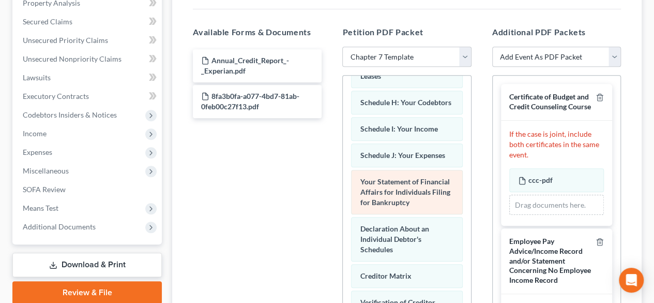
click at [421, 169] on div "Voluntary Petition for Individuals Filing for Bankruptcy Summary of Your Assets…" at bounding box center [407, 125] width 128 height 643
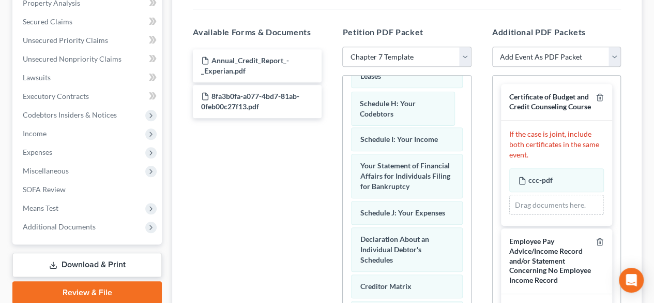
drag, startPoint x: 425, startPoint y: 122, endPoint x: 415, endPoint y: 110, distance: 15.4
click at [418, 101] on div "Schedule H: Your Codebtors Voluntary Petition for Individuals Filing for Bankru…" at bounding box center [407, 130] width 128 height 653
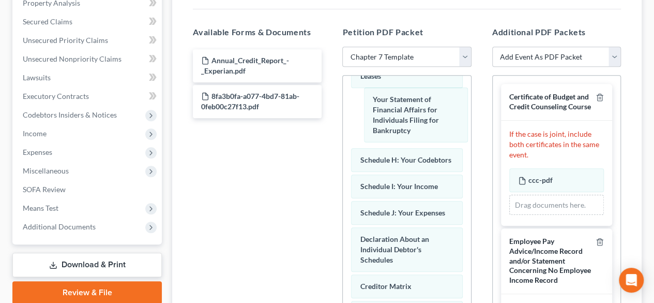
drag, startPoint x: 410, startPoint y: 174, endPoint x: 422, endPoint y: 103, distance: 72.5
click at [422, 102] on div "Your Statement of Financial Affairs for Individuals Filing for Bankruptcy Volun…" at bounding box center [407, 130] width 128 height 653
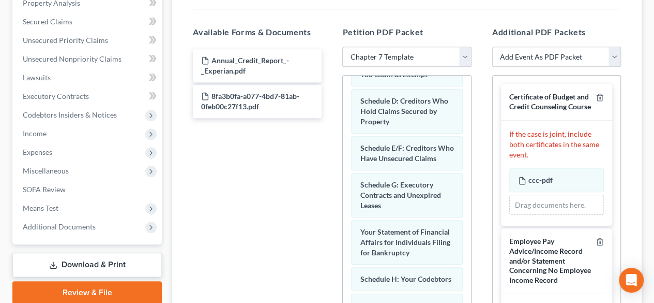
scroll to position [134, 0]
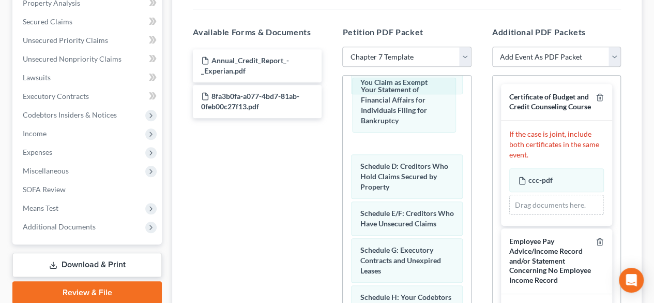
drag, startPoint x: 395, startPoint y: 253, endPoint x: 402, endPoint y: 103, distance: 150.7
click at [396, 97] on div "Your Statement of Financial Affairs for Individuals Filing for Bankruptcy Volun…" at bounding box center [407, 268] width 128 height 653
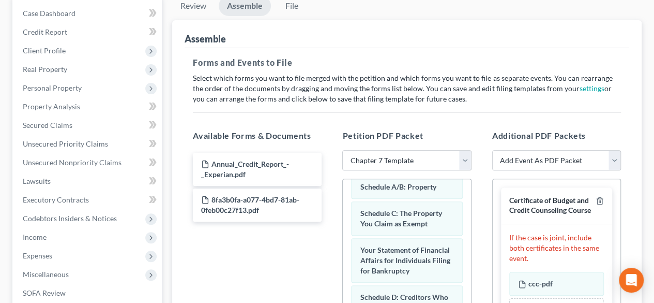
scroll to position [70, 0]
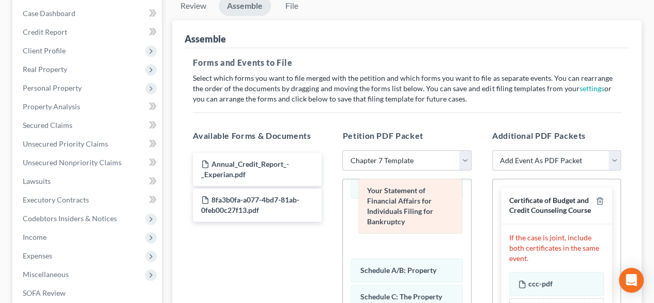
drag, startPoint x: 400, startPoint y: 272, endPoint x: 408, endPoint y: 188, distance: 84.1
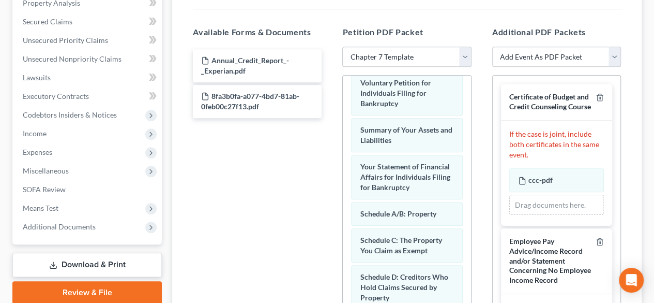
scroll to position [0, 0]
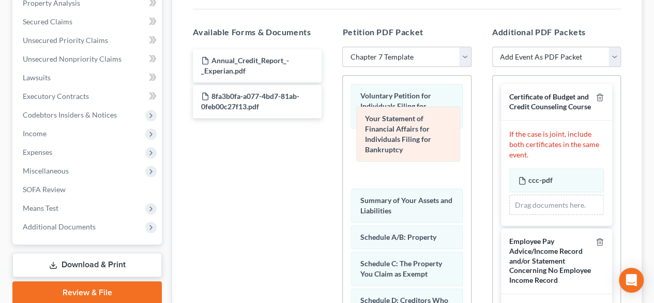
drag, startPoint x: 428, startPoint y: 185, endPoint x: 433, endPoint y: 126, distance: 59.2
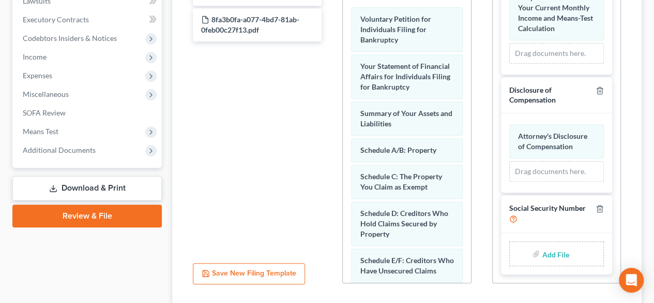
scroll to position [356, 0]
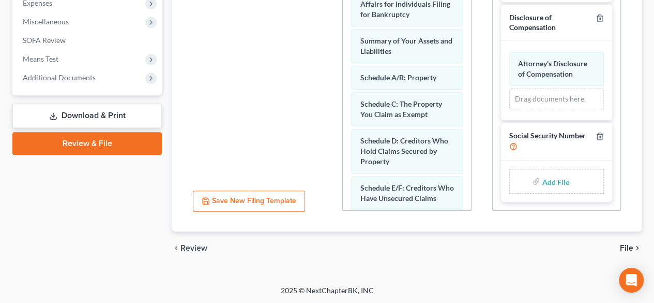
click at [552, 181] on input "file" at bounding box center [554, 181] width 25 height 19
type input "C:\fakepath\Social Security Number.pdf"
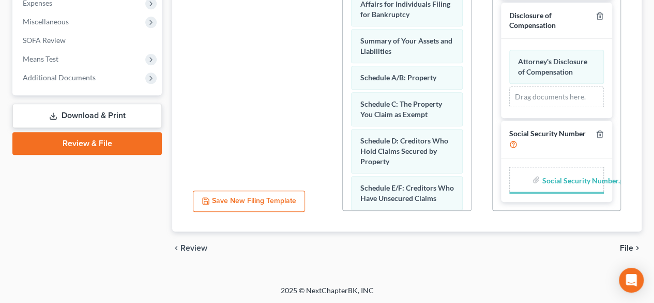
scroll to position [548, 0]
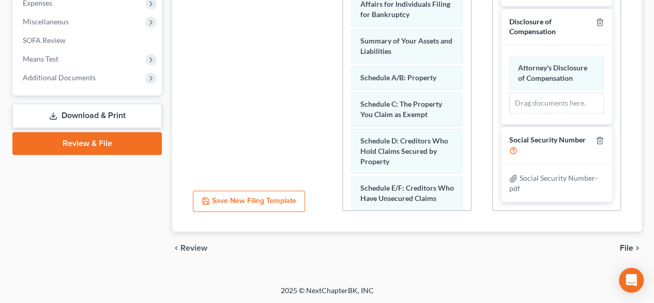
click at [478, 146] on div "Petition PDF Packet Choose Default Petition PDF Packet Emergency Filing (Volunt…" at bounding box center [406, 44] width 149 height 351
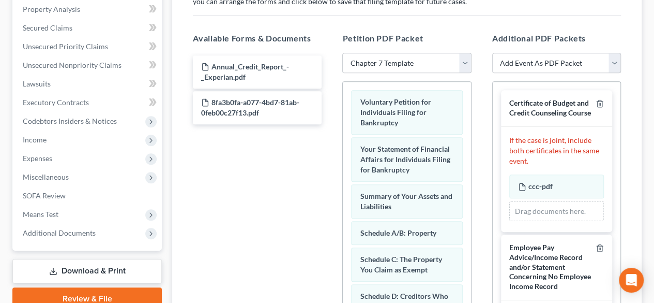
scroll to position [0, 0]
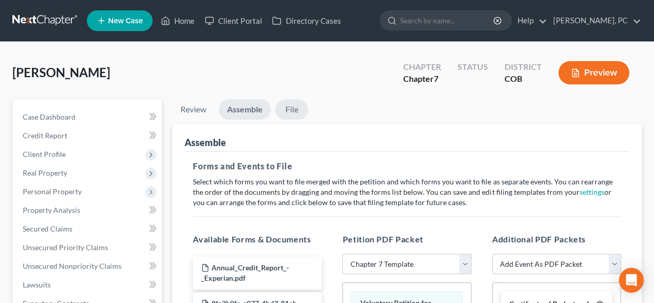
click at [294, 112] on link "File" at bounding box center [291, 109] width 33 height 20
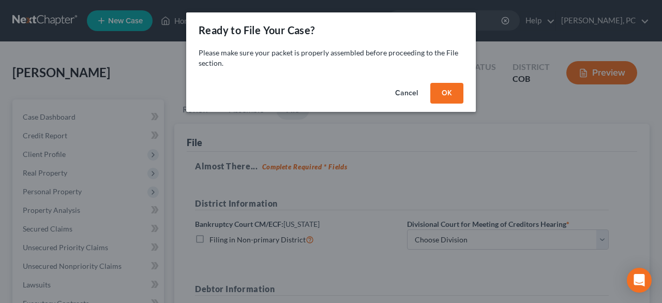
click at [449, 96] on button "OK" at bounding box center [446, 93] width 33 height 21
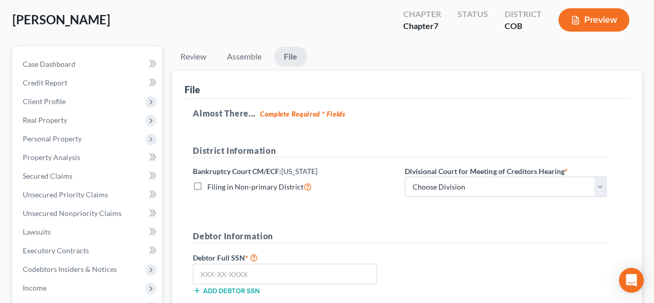
scroll to position [155, 0]
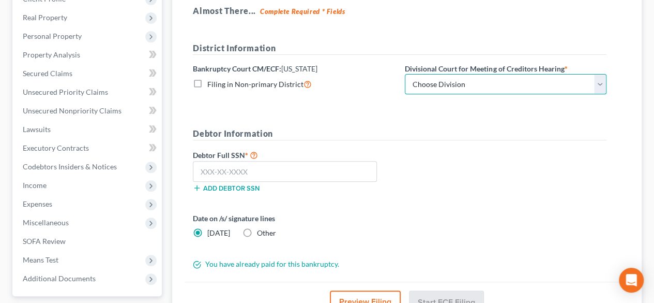
click at [438, 88] on select "Choose Division [GEOGRAPHIC_DATA]" at bounding box center [506, 84] width 202 height 21
select select "0"
click at [405, 74] on select "Choose Division [GEOGRAPHIC_DATA]" at bounding box center [506, 84] width 202 height 21
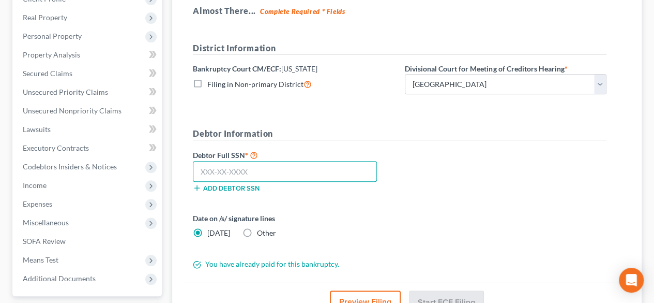
click at [356, 166] on input "text" at bounding box center [285, 171] width 184 height 21
paste input "521-78-2576"
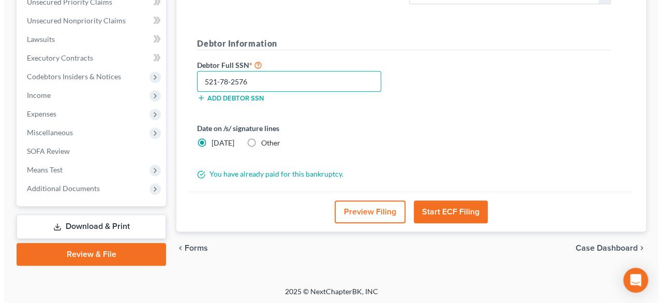
scroll to position [246, 0]
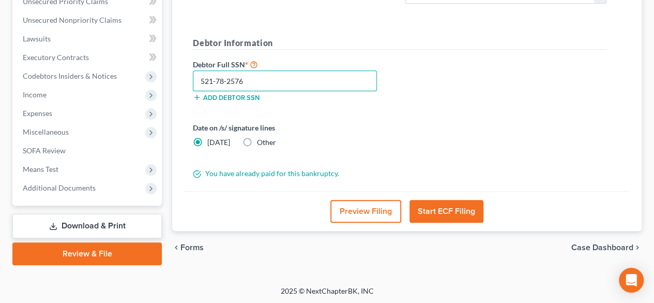
type input "521-78-2576"
click at [446, 207] on button "Start ECF Filing" at bounding box center [447, 211] width 74 height 23
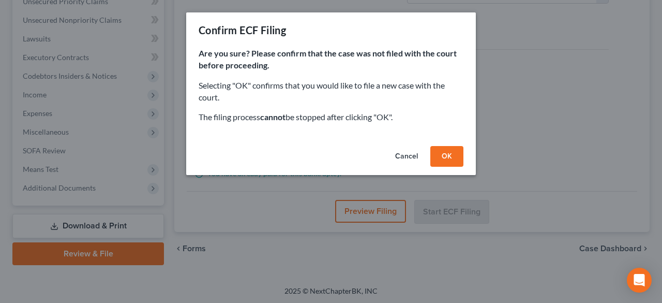
click at [439, 160] on button "OK" at bounding box center [446, 156] width 33 height 21
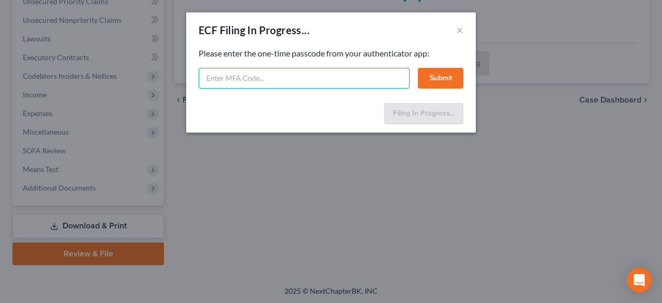
click at [212, 77] on input "text" at bounding box center [304, 78] width 211 height 21
click at [357, 83] on input "text" at bounding box center [304, 78] width 211 height 21
type input "971016"
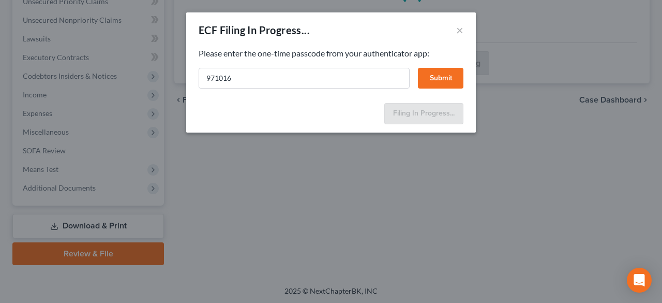
click at [428, 80] on button "Submit" at bounding box center [441, 78] width 46 height 21
